Goal: Task Accomplishment & Management: Use online tool/utility

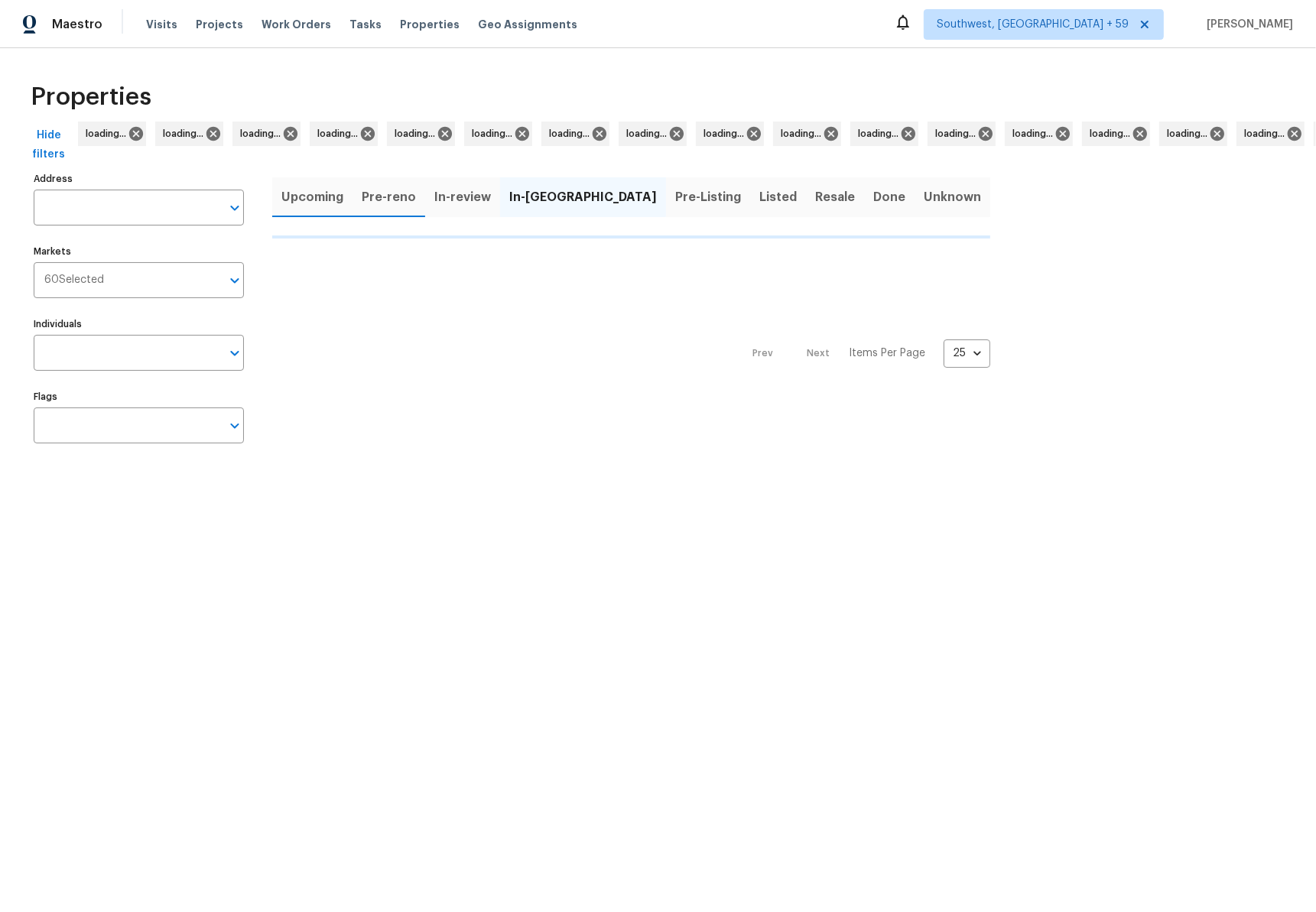
type input "[STREET_ADDRESS]"
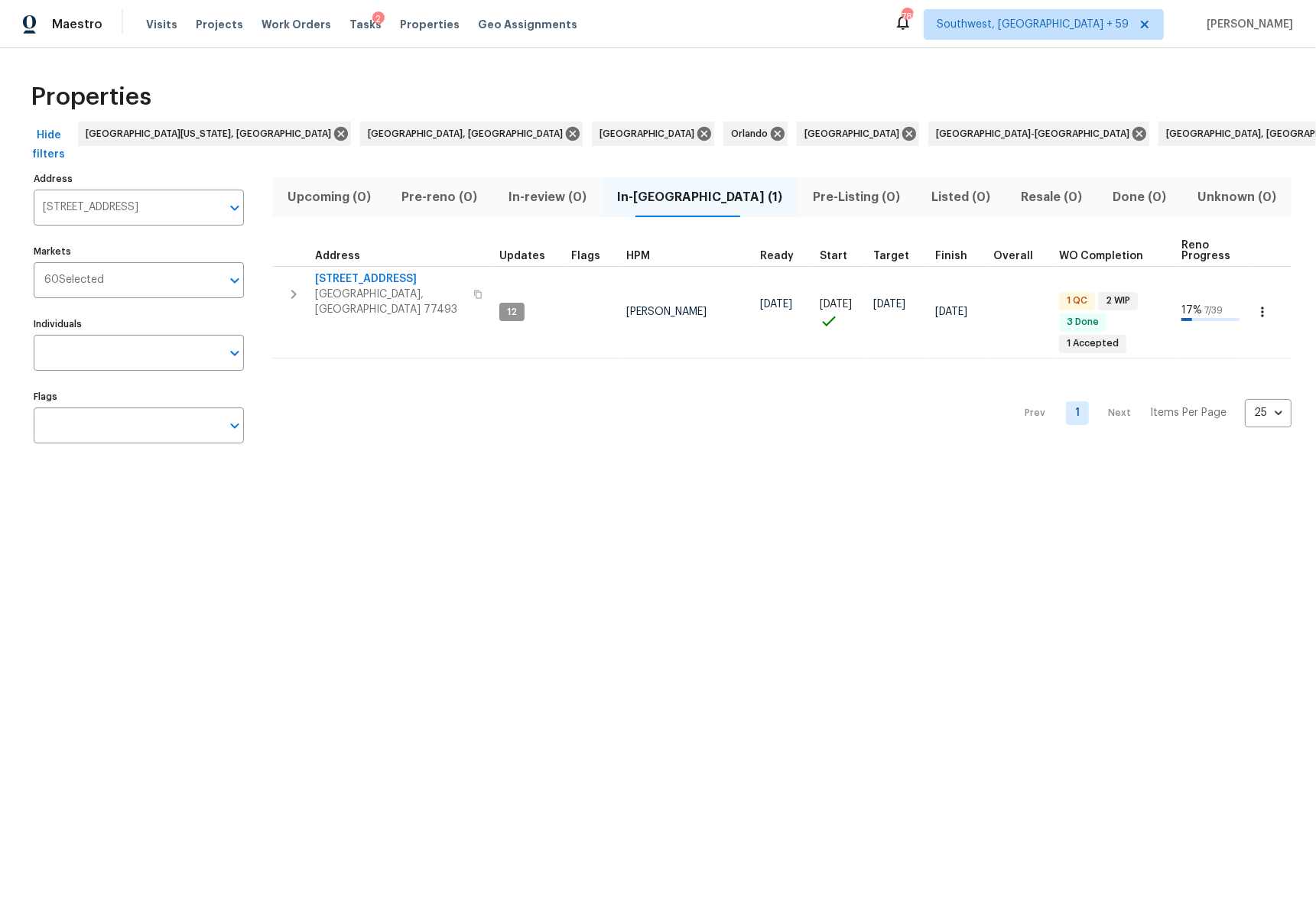
click at [372, 23] on div "2" at bounding box center [379, 20] width 13 height 16
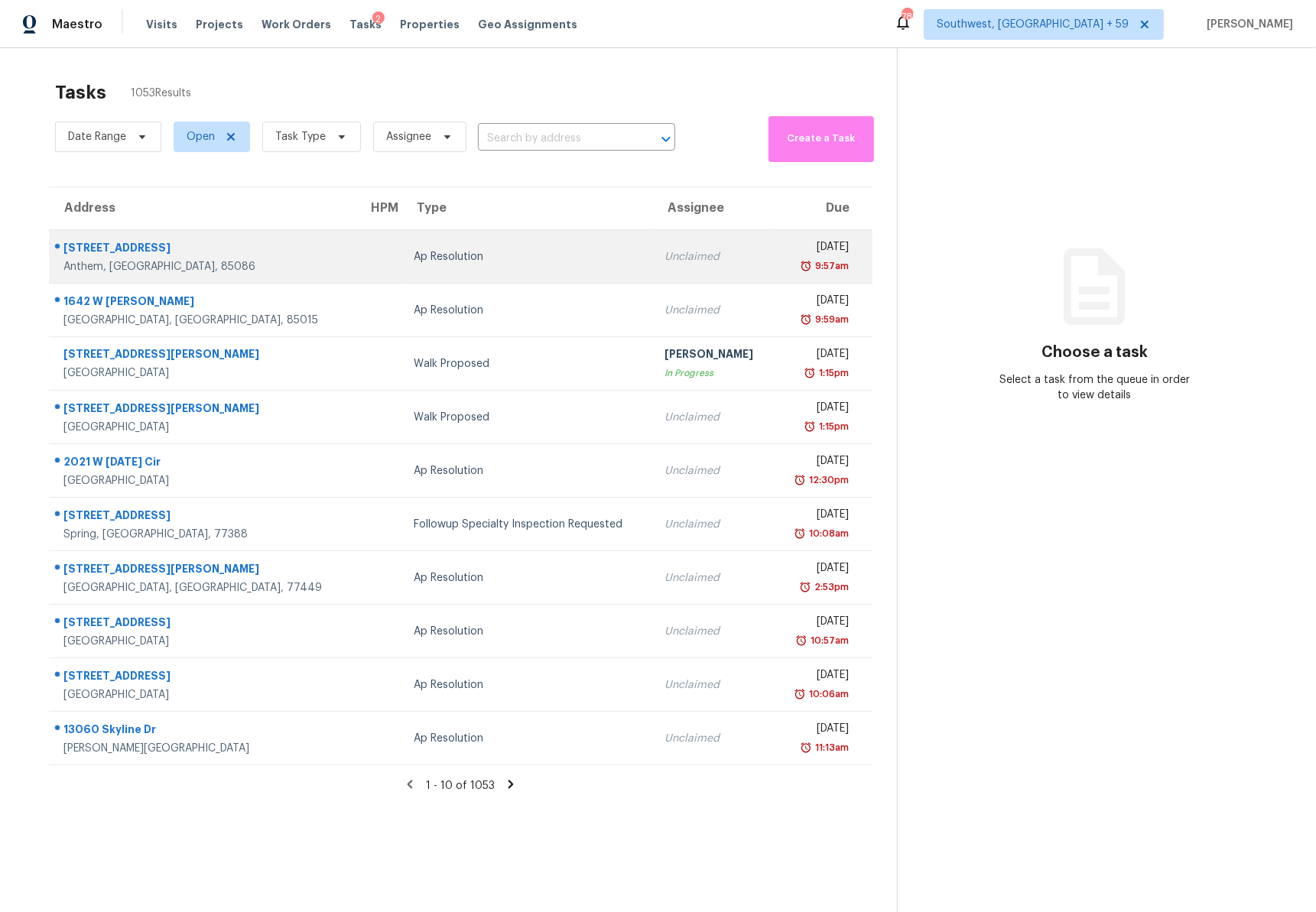
click at [414, 262] on div "Ap Resolution" at bounding box center [527, 257] width 227 height 16
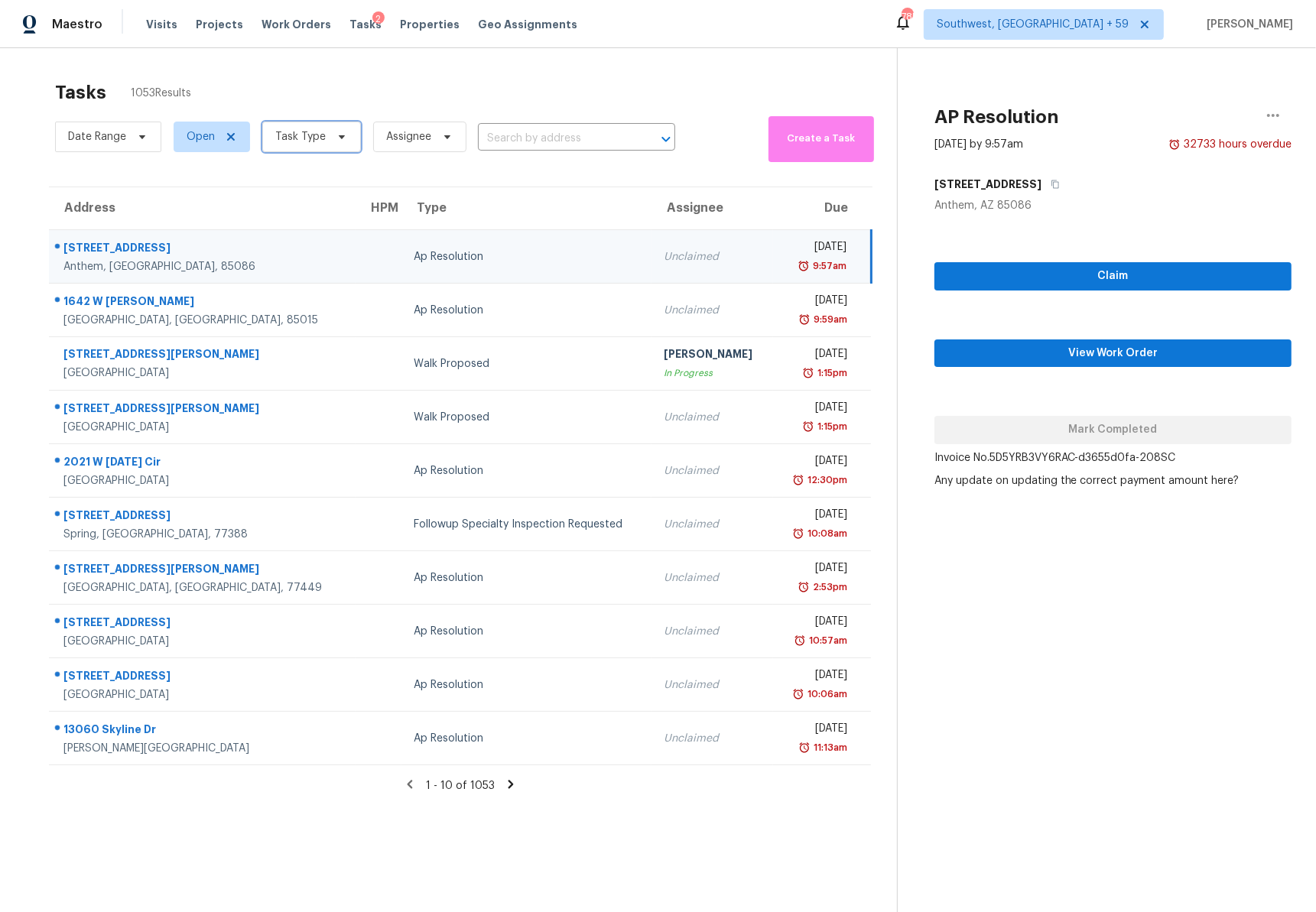
click at [307, 136] on span "Task Type" at bounding box center [300, 137] width 50 height 16
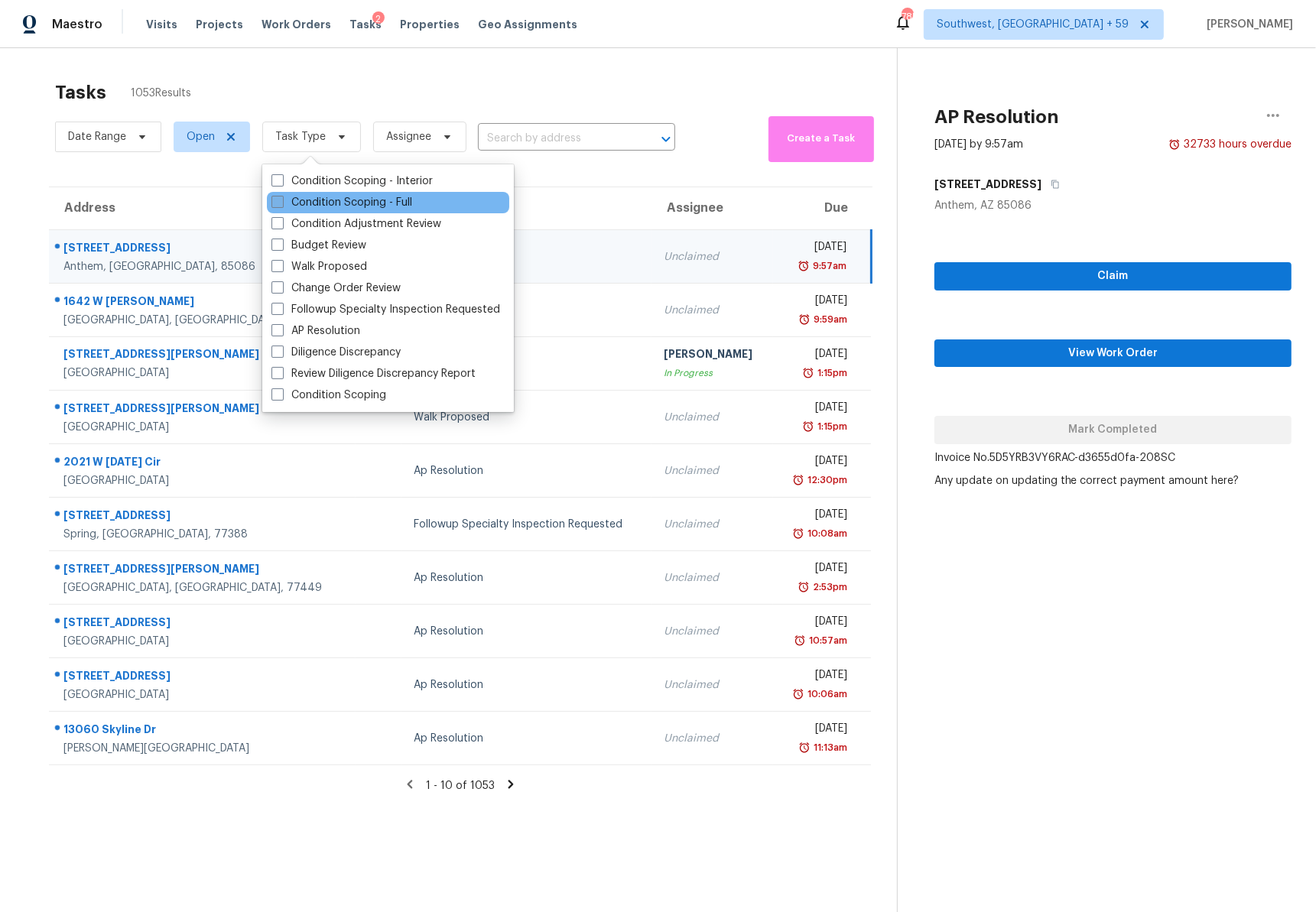
click at [347, 201] on label "Condition Scoping - Full" at bounding box center [342, 203] width 141 height 16
click at [281, 201] on input "Condition Scoping - Full" at bounding box center [276, 200] width 10 height 10
checkbox input "true"
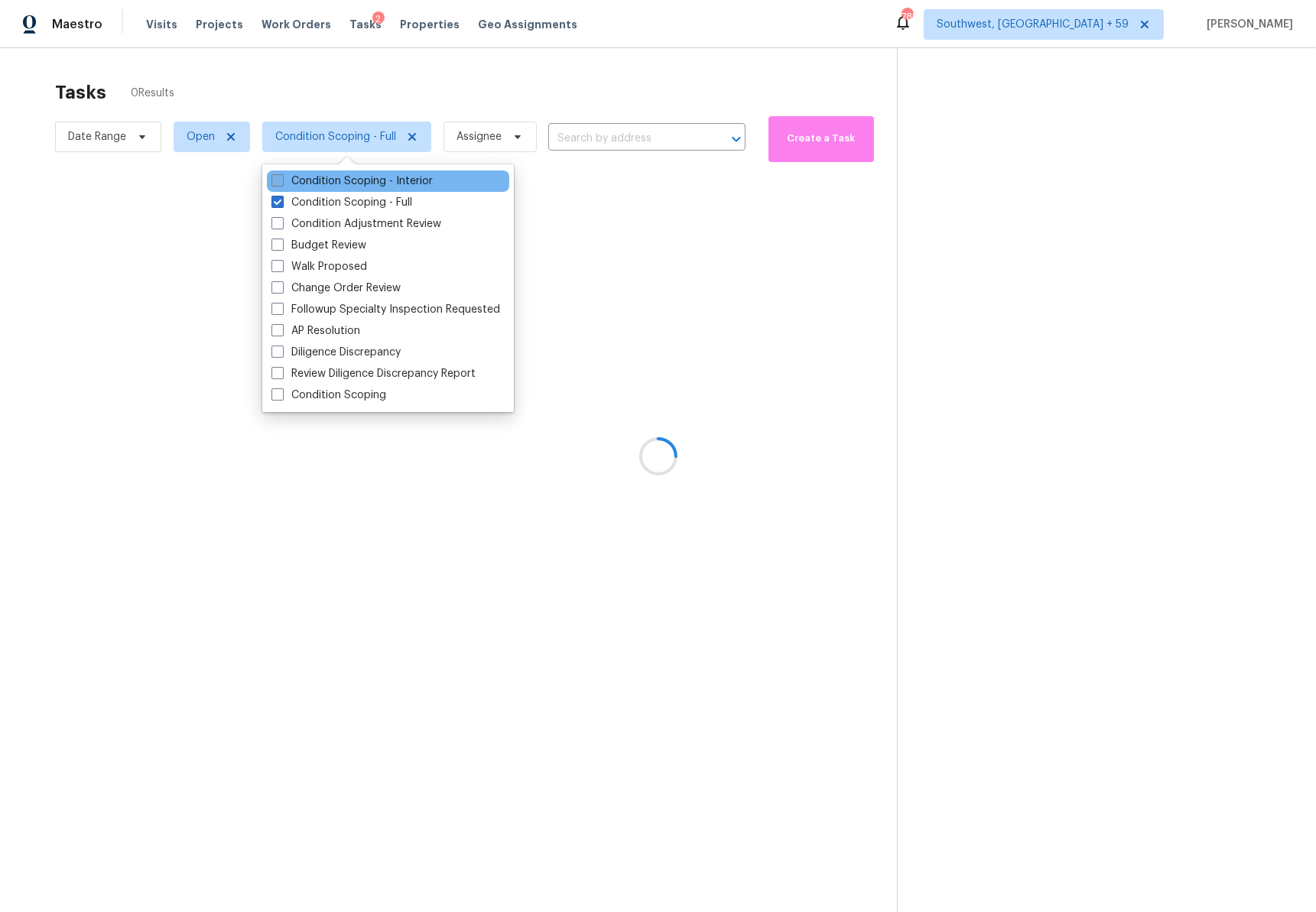
click at [347, 174] on label "Condition Scoping - Interior" at bounding box center [352, 181] width 161 height 16
click at [281, 174] on input "Condition Scoping - Interior" at bounding box center [276, 178] width 10 height 10
checkbox input "true"
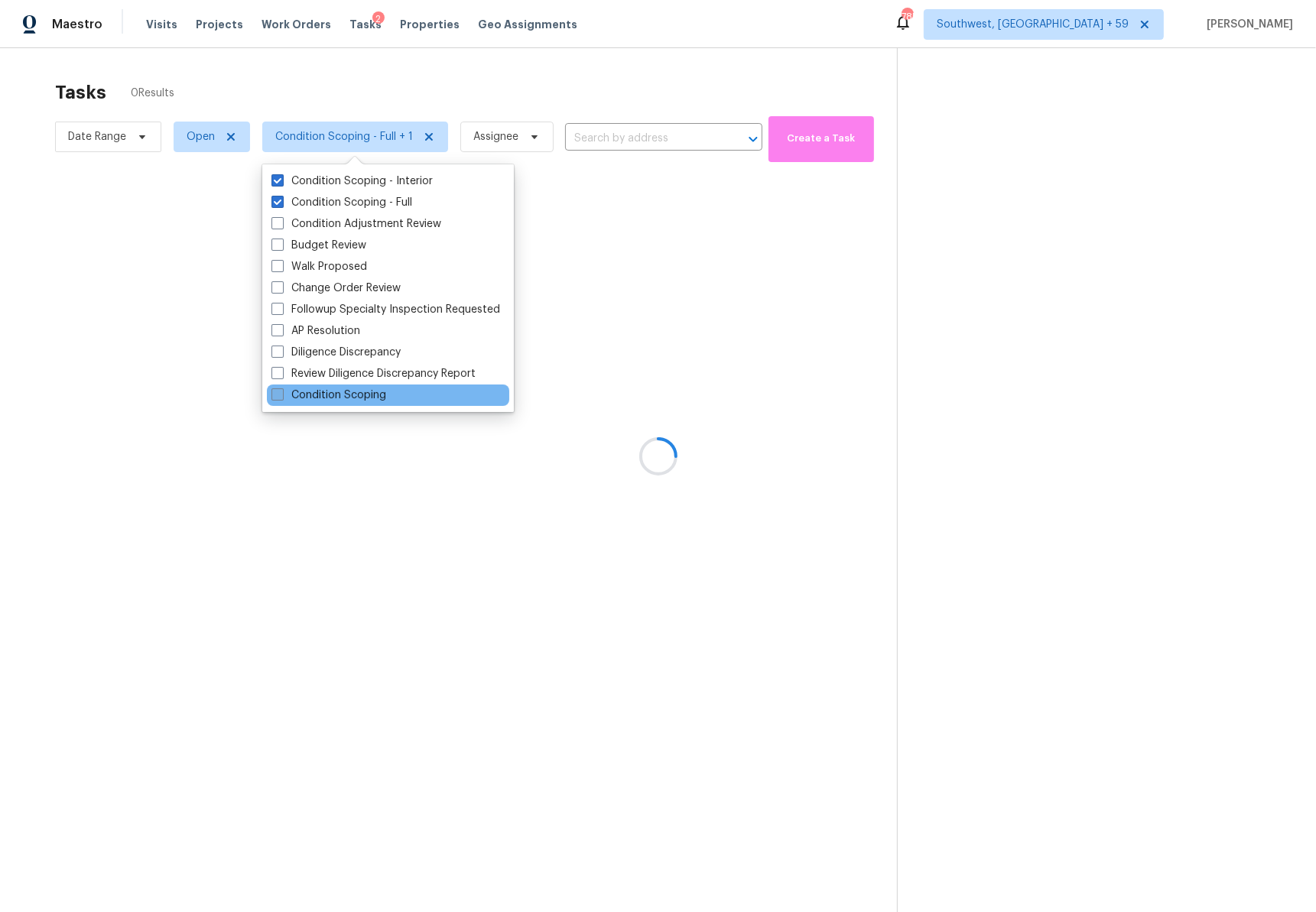
click at [343, 400] on label "Condition Scoping" at bounding box center [328, 396] width 114 height 16
click at [281, 397] on input "Condition Scoping" at bounding box center [276, 393] width 10 height 10
checkbox input "true"
click at [485, 89] on div "Tasks 0 Results" at bounding box center [476, 92] width 842 height 40
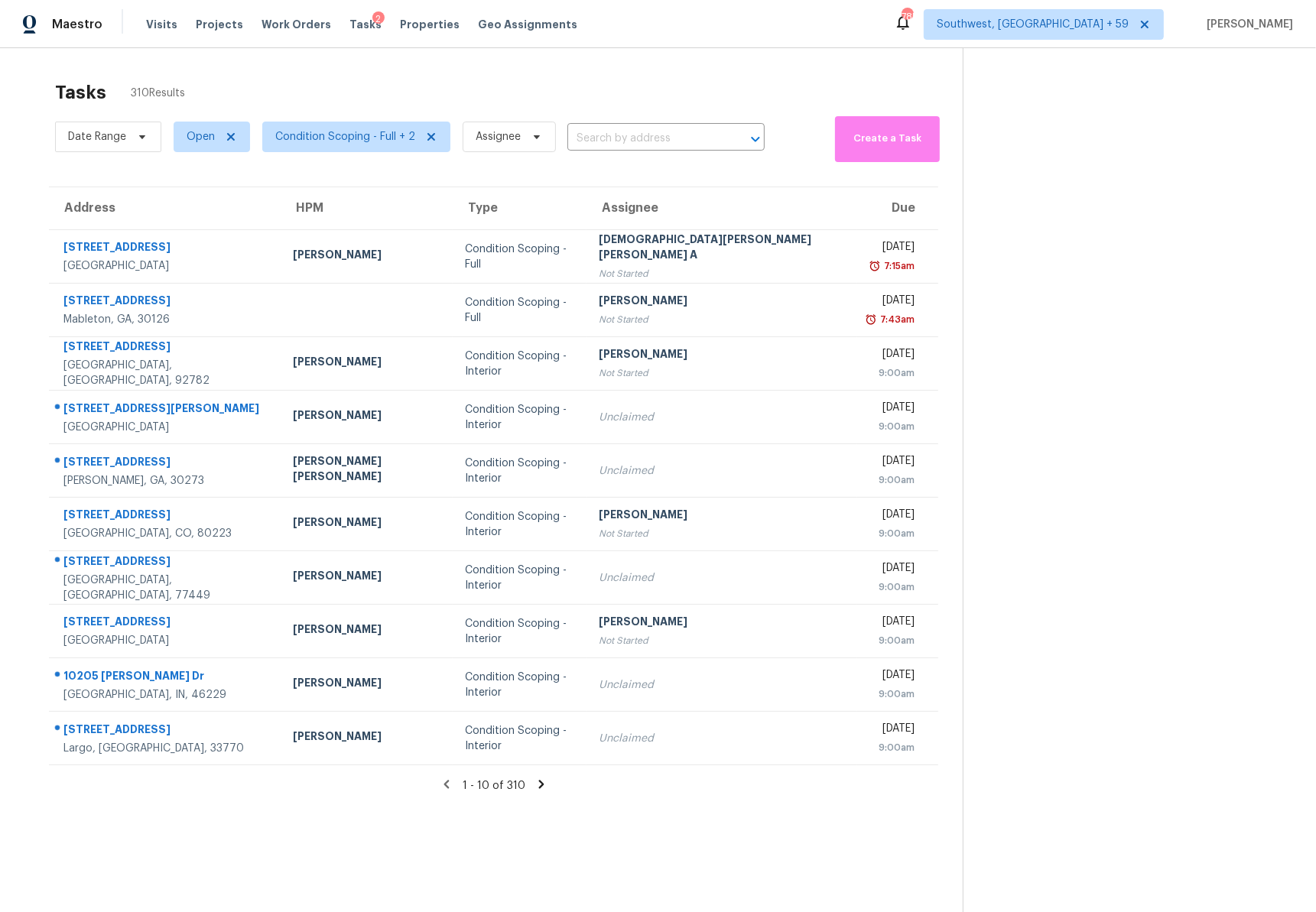
click at [538, 787] on icon at bounding box center [541, 784] width 5 height 9
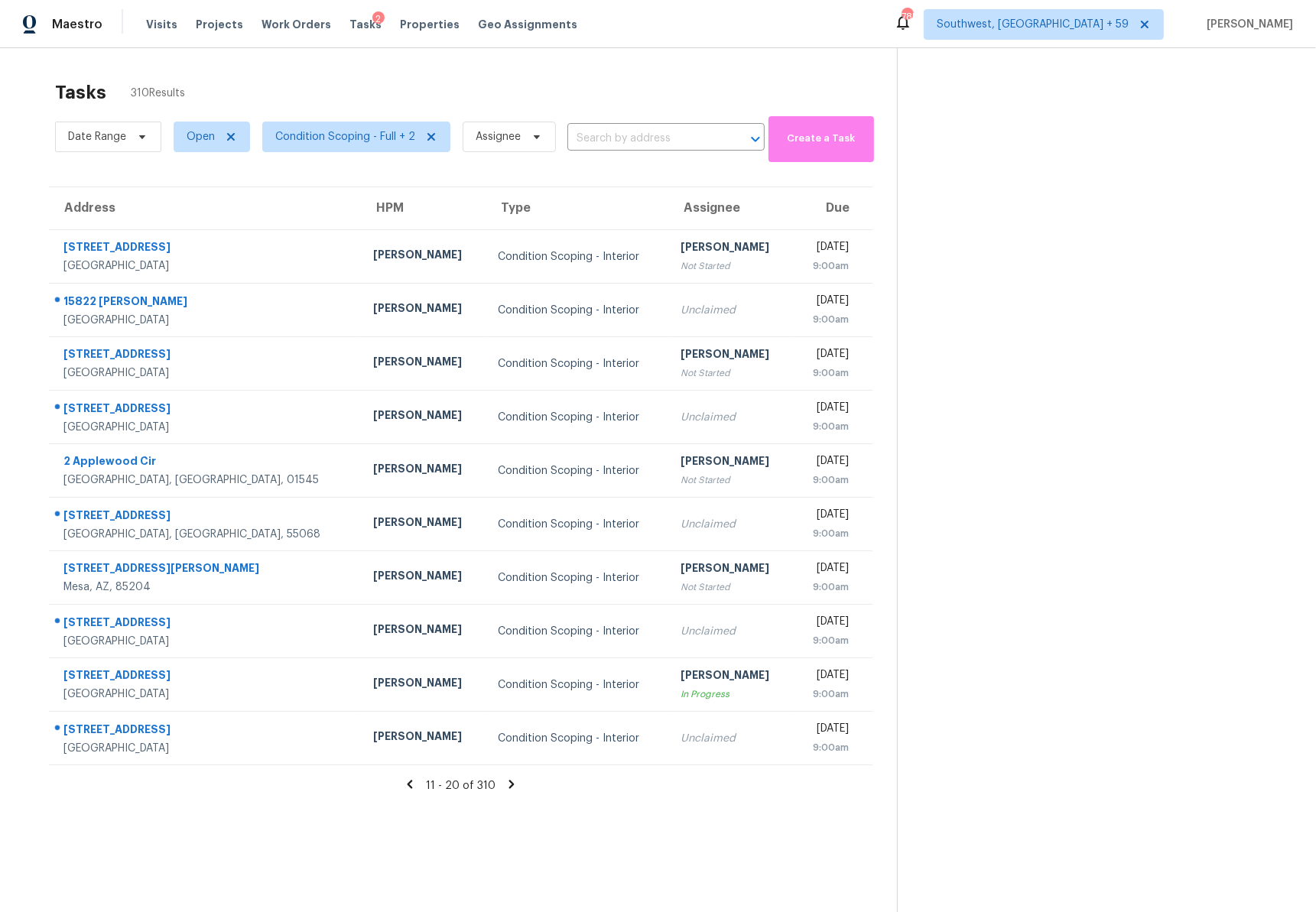
click at [409, 785] on icon at bounding box center [410, 784] width 14 height 14
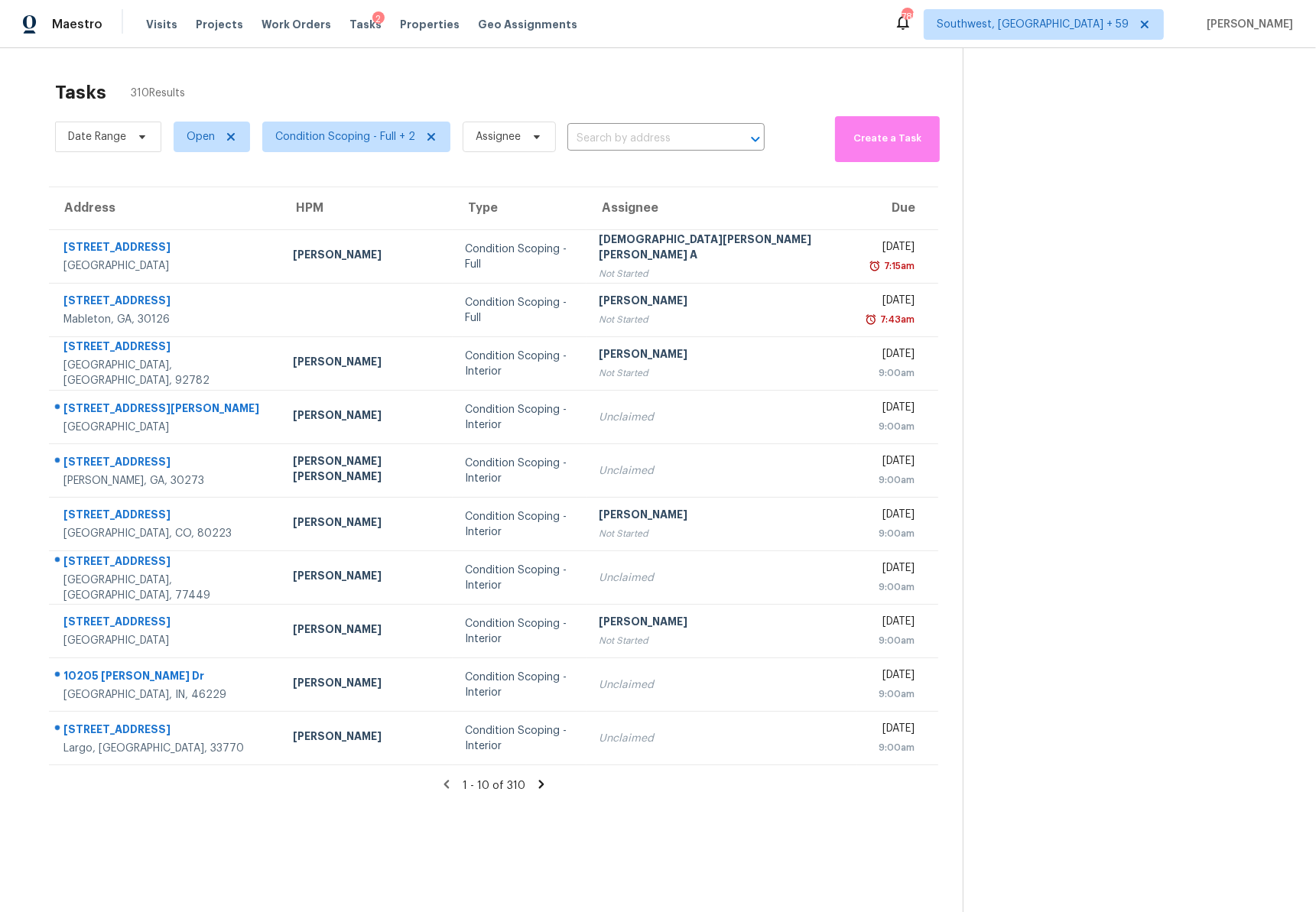
click at [506, 794] on section "Tasks 310 Results Date Range Open Condition Scoping - Full + 2 Assignee ​ Creat…" at bounding box center [493, 516] width 938 height 888
click at [538, 784] on icon at bounding box center [541, 784] width 5 height 9
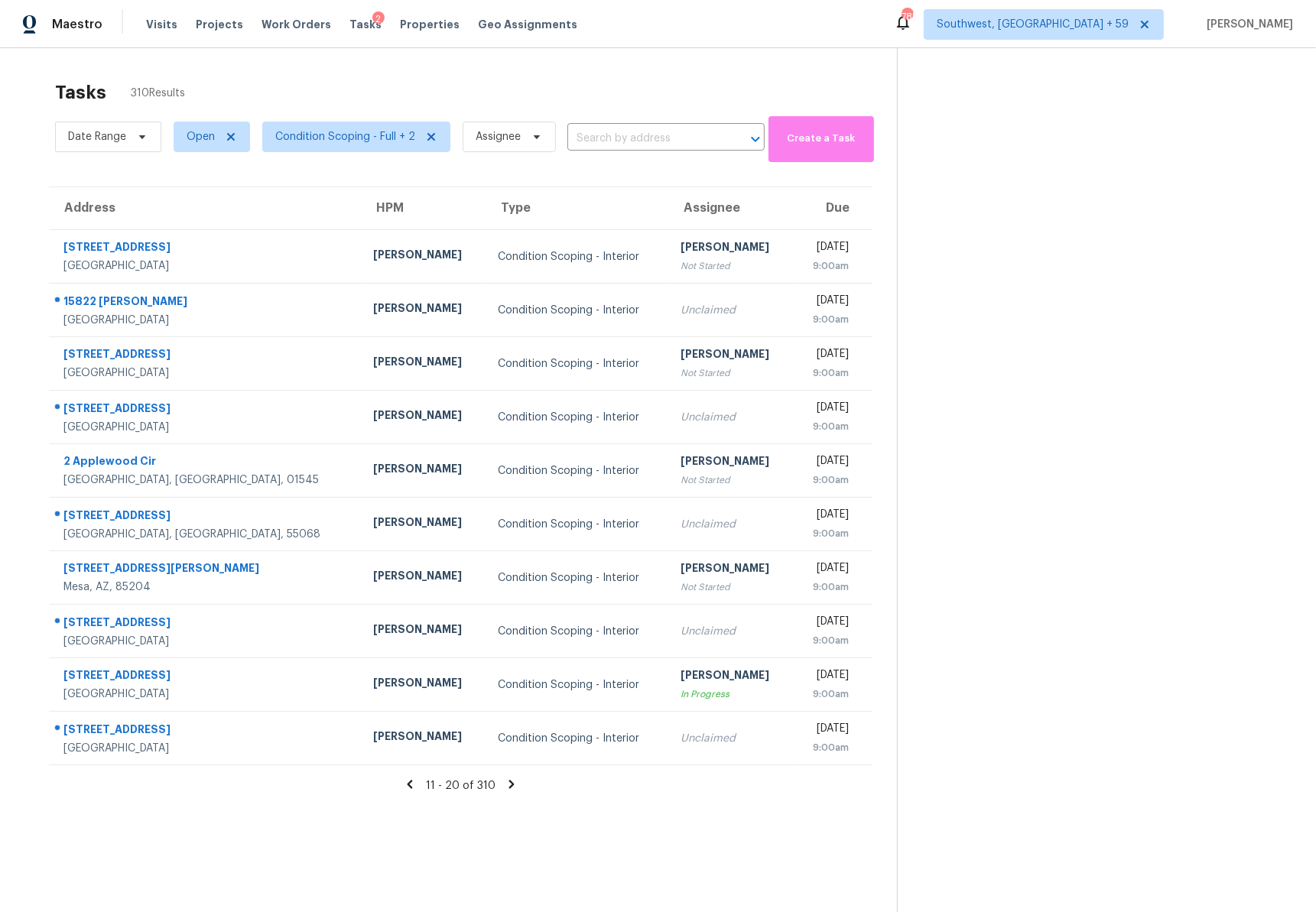
click at [506, 784] on icon at bounding box center [512, 784] width 14 height 14
